Goal: Task Accomplishment & Management: Manage account settings

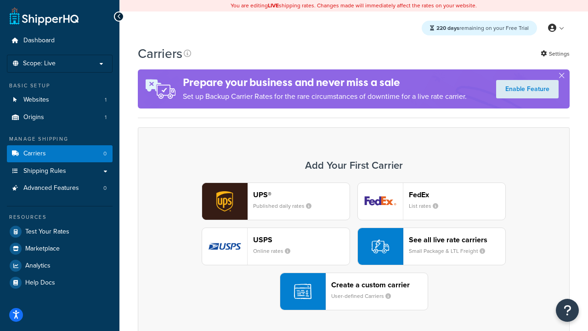
click at [354, 246] on div "UPS® Published daily rates FedEx List rates USPS Online rates See all live rate…" at bounding box center [354, 247] width 413 height 128
click at [457, 194] on header "FedEx" at bounding box center [457, 194] width 97 height 9
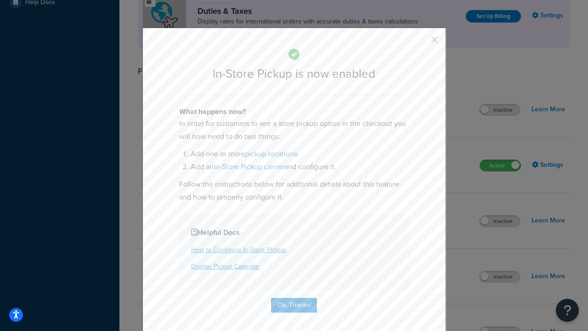
click at [421, 43] on button "button" at bounding box center [421, 43] width 2 height 2
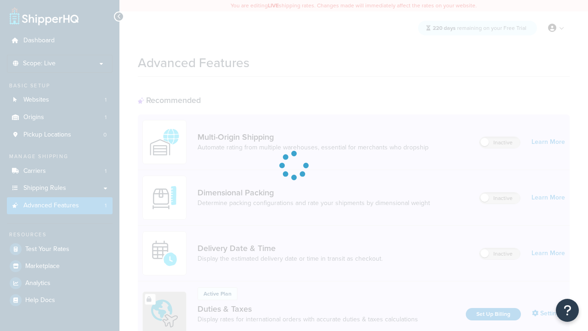
scroll to position [298, 0]
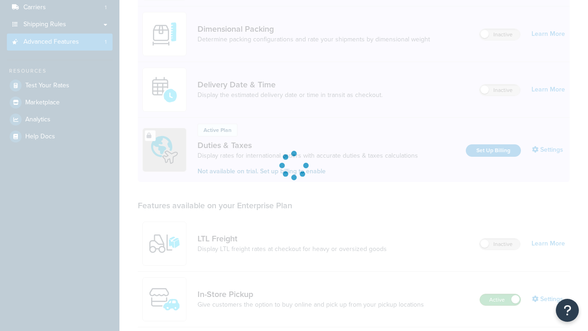
click at [501, 294] on label "Active" at bounding box center [500, 299] width 40 height 11
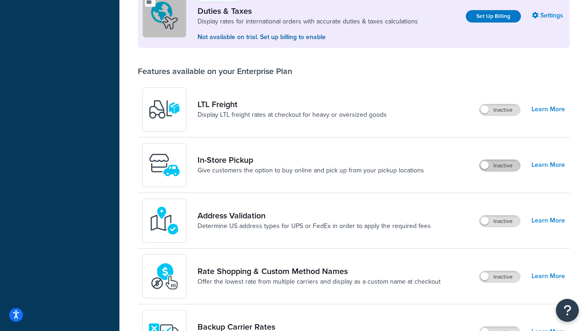
scroll to position [280, 0]
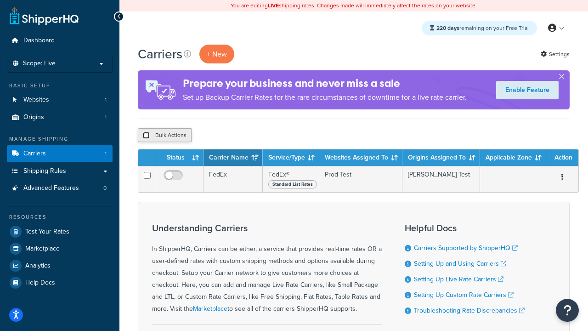
click at [146, 136] on input "checkbox" at bounding box center [146, 135] width 7 height 7
checkbox input "true"
click at [247, 136] on button "Delete" at bounding box center [245, 135] width 32 height 14
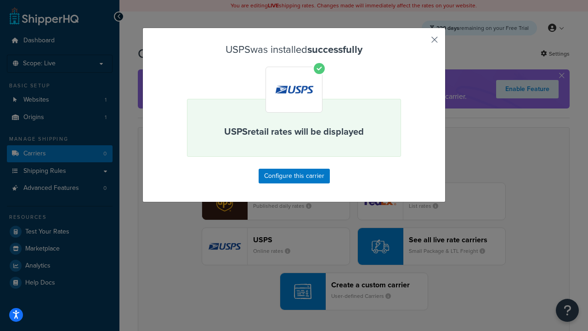
click at [421, 43] on button "button" at bounding box center [421, 43] width 2 height 2
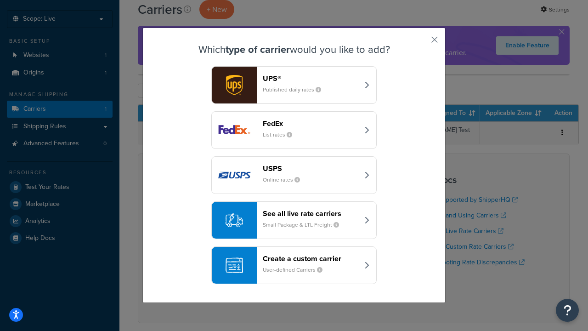
click at [294, 220] on div "See all live rate carriers Small Package & LTL Freight" at bounding box center [311, 220] width 96 height 22
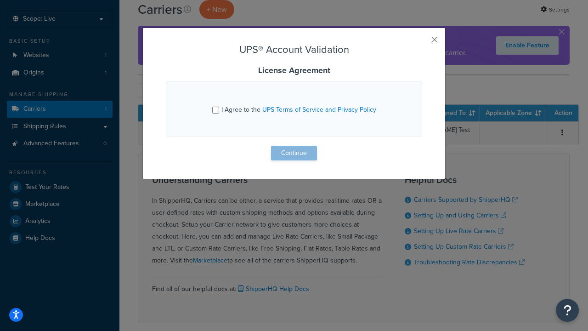
click at [216, 110] on input "I Agree to the UPS Terms of Service and Privacy Policy" at bounding box center [215, 110] width 7 height 7
checkbox input "true"
click at [294, 153] on button "Continue" at bounding box center [294, 153] width 46 height 15
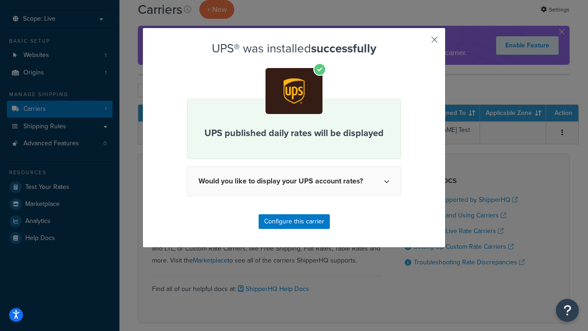
click at [421, 43] on button "button" at bounding box center [421, 43] width 2 height 2
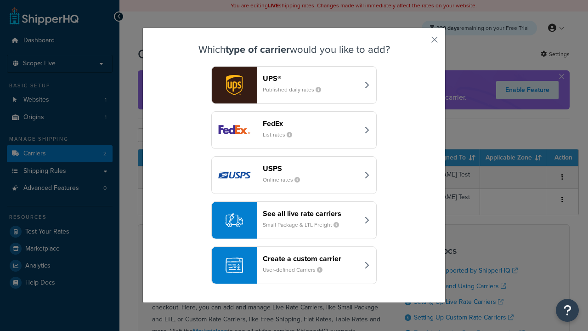
click at [311, 123] on header "FedEx" at bounding box center [311, 123] width 96 height 9
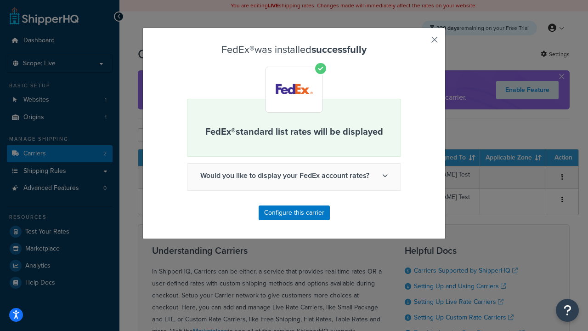
click at [421, 43] on button "button" at bounding box center [421, 43] width 2 height 2
